Goal: Transaction & Acquisition: Purchase product/service

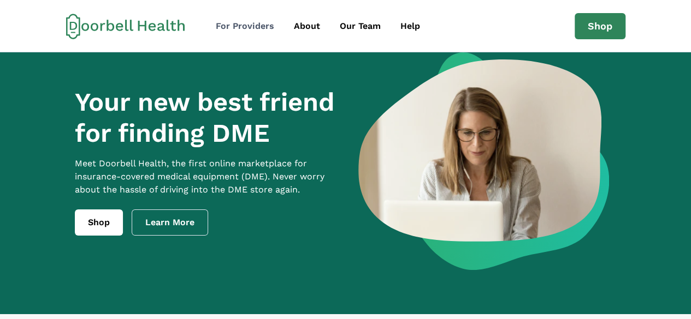
click at [251, 26] on div "For Providers" at bounding box center [245, 26] width 58 height 13
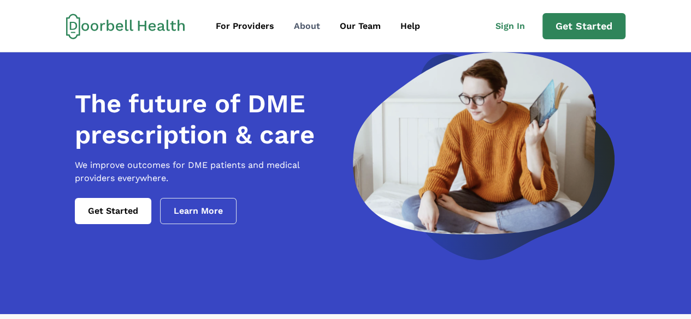
click at [309, 28] on div "About" at bounding box center [307, 26] width 26 height 13
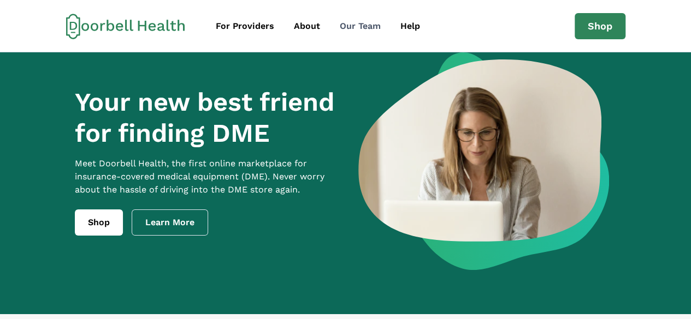
click at [347, 26] on div "Our Team" at bounding box center [360, 26] width 41 height 13
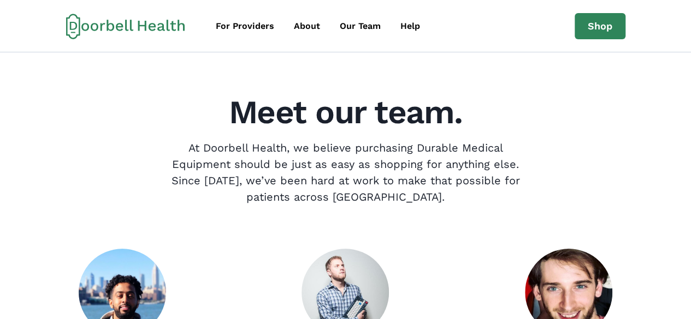
click at [111, 15] on icon at bounding box center [125, 26] width 119 height 26
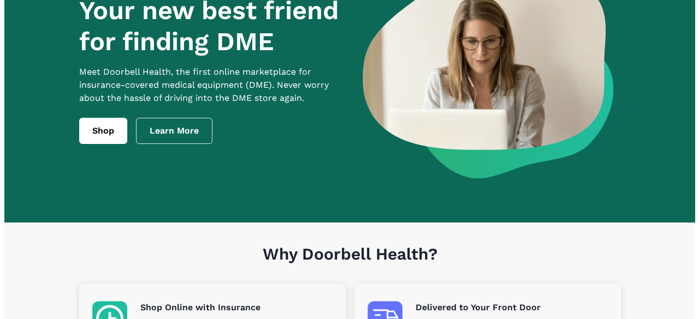
scroll to position [109, 0]
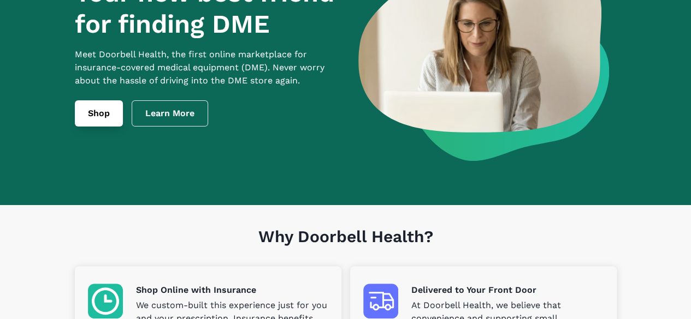
click at [92, 127] on link "Shop" at bounding box center [99, 113] width 48 height 26
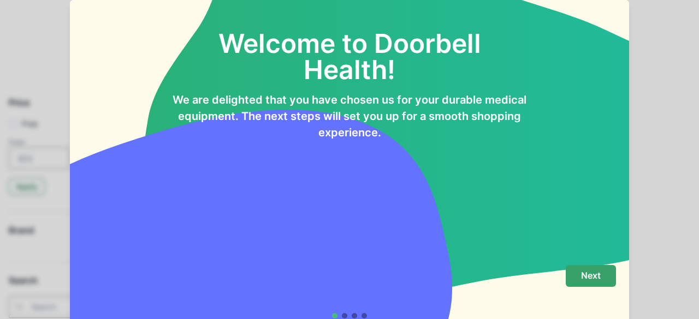
click at [569, 276] on button "Next" at bounding box center [591, 276] width 50 height 22
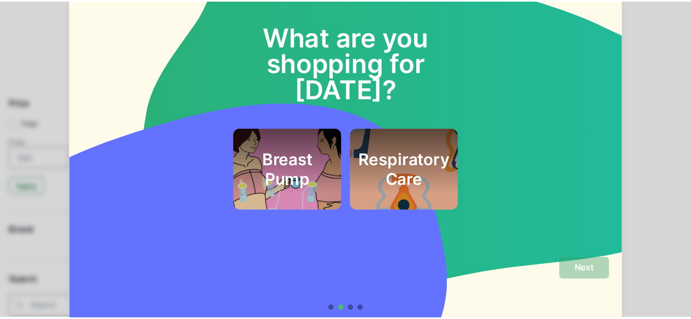
scroll to position [8, 0]
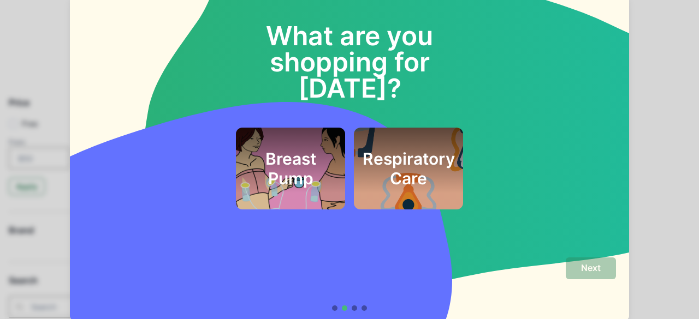
click at [353, 307] on div at bounding box center [354, 308] width 5 height 5
click at [374, 237] on div "What are you shopping for [DATE]? Breast Pump Respiratory Care" at bounding box center [349, 120] width 559 height 257
click at [528, 229] on div "What are you shopping for [DATE]? Breast Pump Respiratory Care" at bounding box center [349, 120] width 559 height 257
click at [644, 215] on div "What are you shopping for [DATE]? Breast Pump Respiratory Care Next" at bounding box center [349, 159] width 699 height 319
click at [325, 241] on div "What are you shopping for [DATE]? Breast Pump Respiratory Care" at bounding box center [349, 120] width 559 height 257
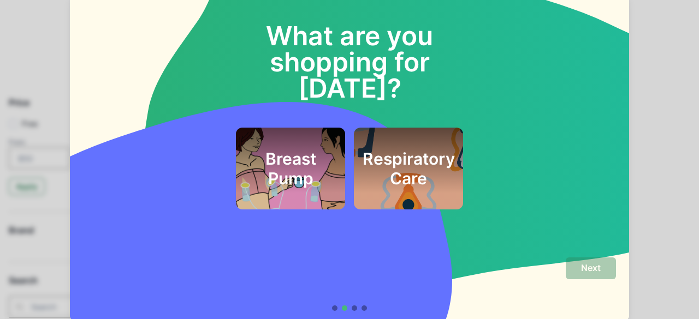
click at [407, 175] on div "Respiratory Care" at bounding box center [408, 169] width 109 height 82
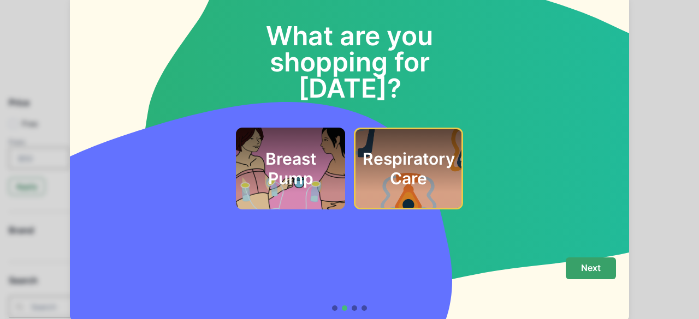
click at [581, 269] on p "Next" at bounding box center [591, 268] width 20 height 10
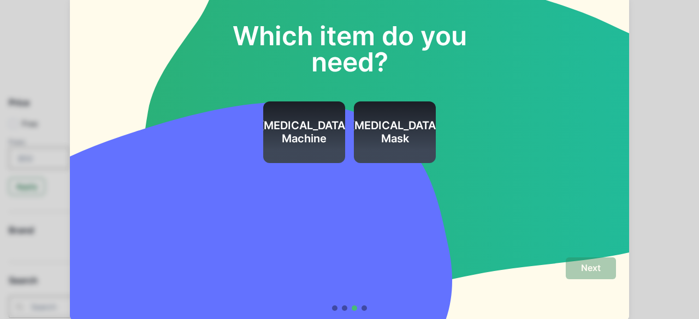
click at [401, 144] on h2 "[MEDICAL_DATA] Mask" at bounding box center [395, 132] width 90 height 26
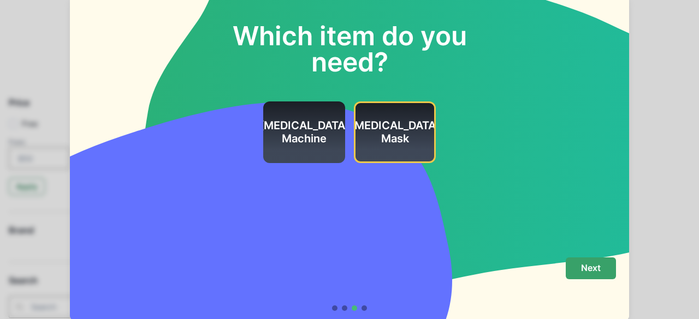
click at [603, 269] on button "Next" at bounding box center [591, 269] width 50 height 22
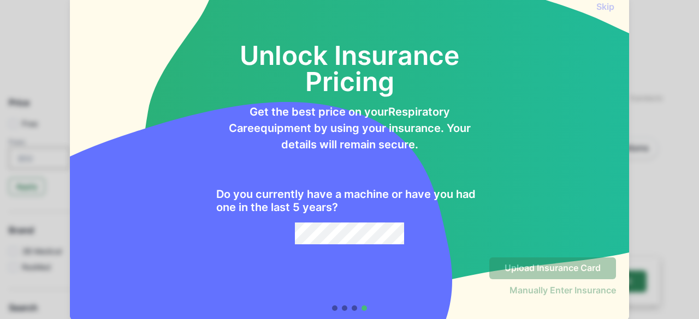
click at [441, 123] on p "Get the best price on your Respiratory Care equipment by using your insurance. …" at bounding box center [349, 128] width 266 height 49
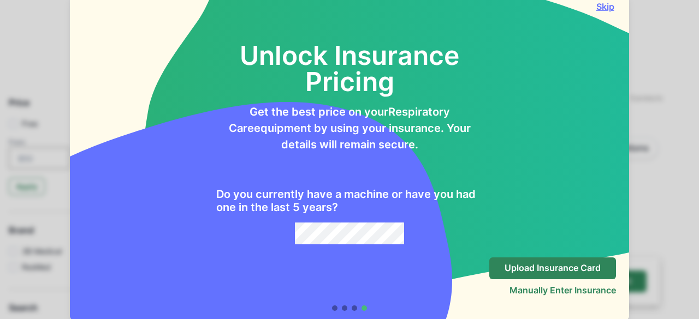
click at [603, 4] on button "Skip" at bounding box center [605, 6] width 22 height 11
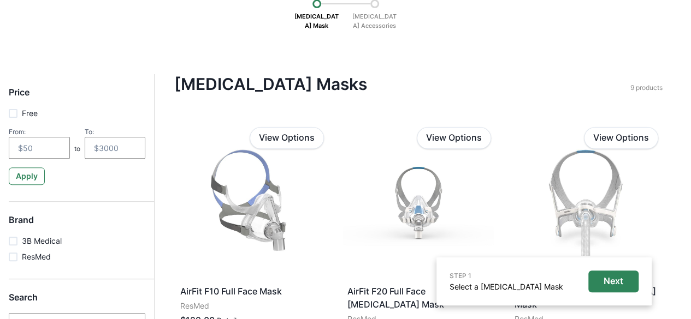
scroll to position [0, 0]
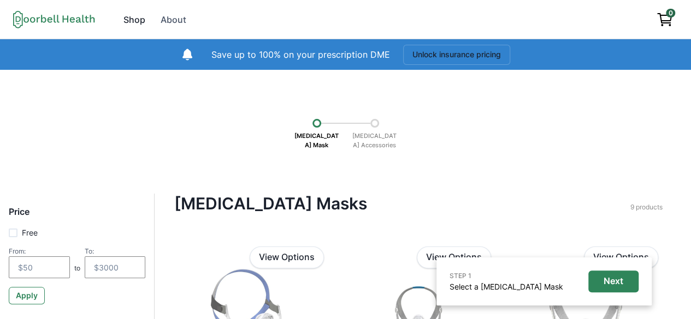
click at [138, 16] on div "Shop" at bounding box center [134, 19] width 22 height 13
click at [132, 16] on div "Shop" at bounding box center [134, 19] width 22 height 13
click at [56, 17] on icon at bounding box center [54, 19] width 82 height 18
click at [40, 23] on icon at bounding box center [54, 19] width 82 height 18
click at [25, 22] on icon at bounding box center [54, 19] width 82 height 18
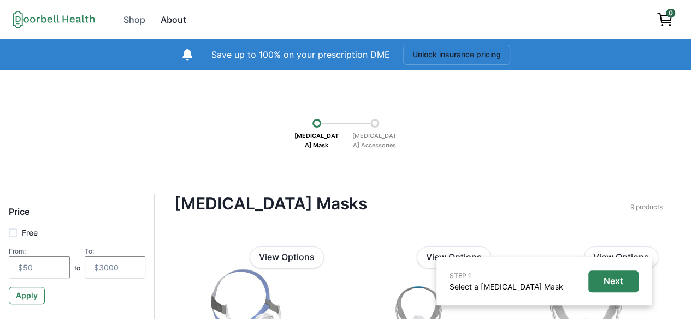
click at [178, 20] on div "About" at bounding box center [173, 19] width 26 height 13
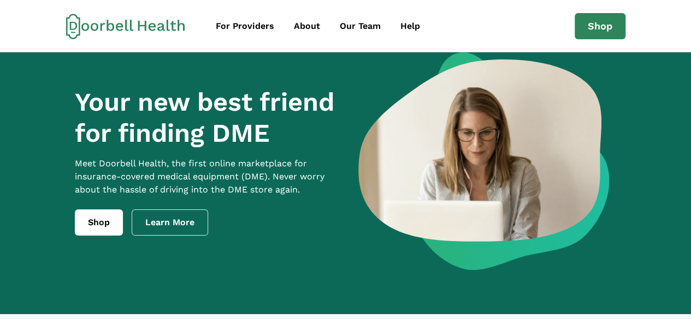
click at [88, 23] on icon at bounding box center [125, 26] width 119 height 26
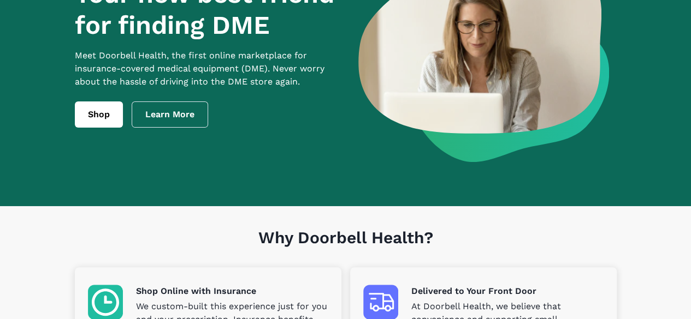
scroll to position [109, 0]
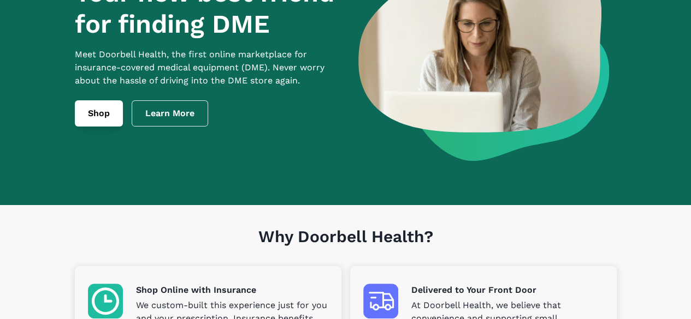
click at [106, 126] on link "Shop" at bounding box center [99, 113] width 48 height 26
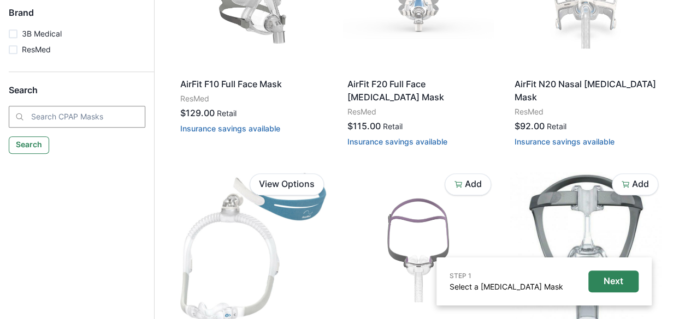
scroll to position [272, 0]
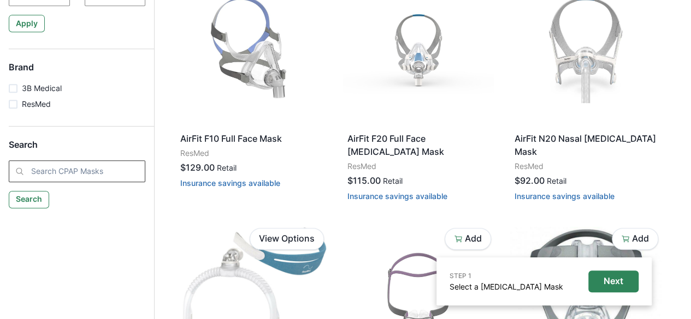
click at [79, 173] on input "search" at bounding box center [77, 171] width 136 height 22
type input "compression socks"
click at [36, 199] on button "Search" at bounding box center [28, 199] width 39 height 17
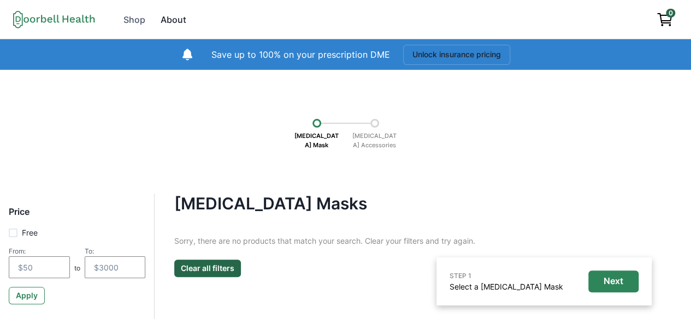
click at [167, 19] on div "About" at bounding box center [173, 19] width 26 height 13
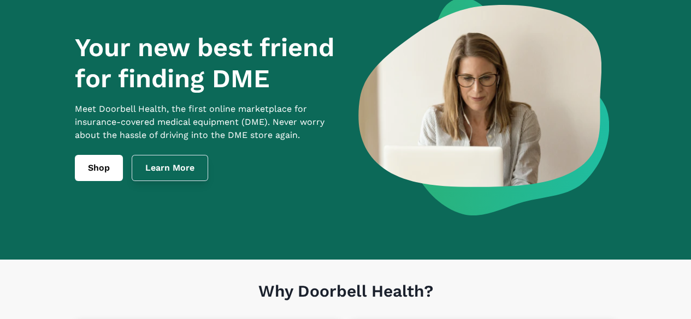
click at [180, 181] on link "Learn More" at bounding box center [170, 168] width 76 height 26
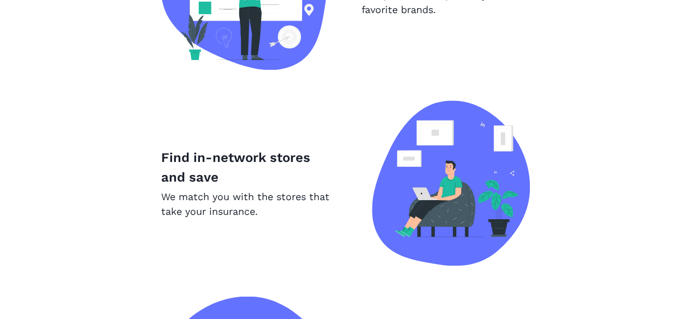
scroll to position [587, 0]
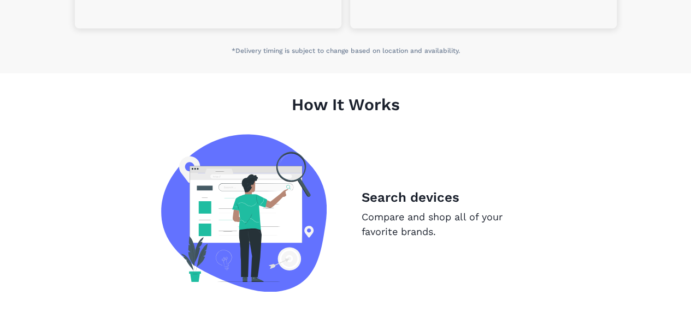
click at [414, 205] on p "Search devices" at bounding box center [445, 198] width 168 height 20
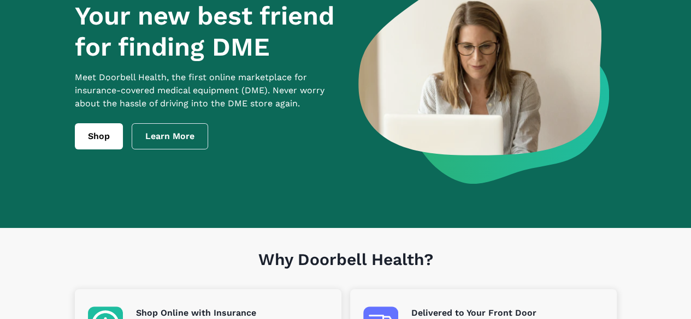
scroll to position [0, 0]
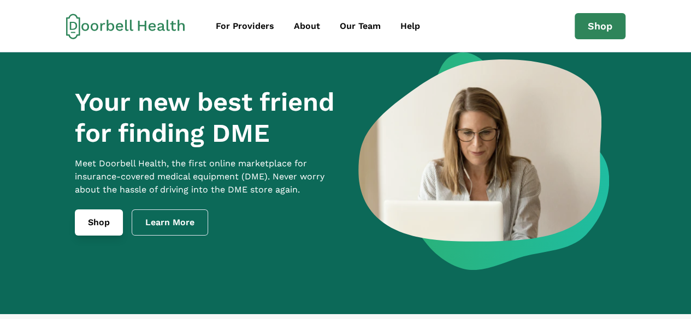
click at [109, 234] on link "Shop" at bounding box center [99, 223] width 48 height 26
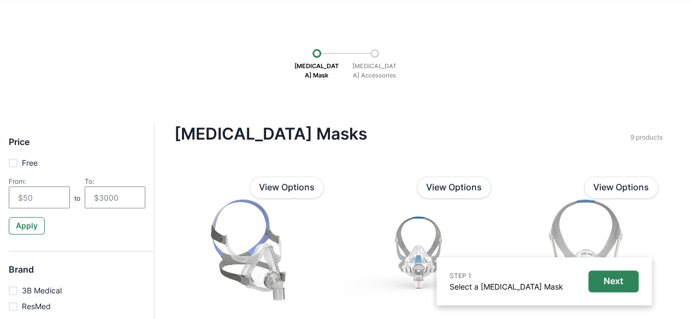
scroll to position [109, 0]
